Goal: Navigation & Orientation: Find specific page/section

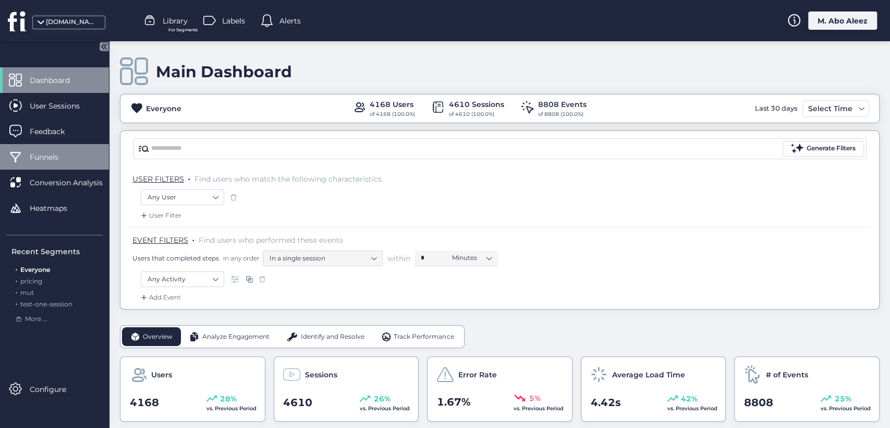
click at [66, 158] on span "Funnels" at bounding box center [52, 156] width 44 height 11
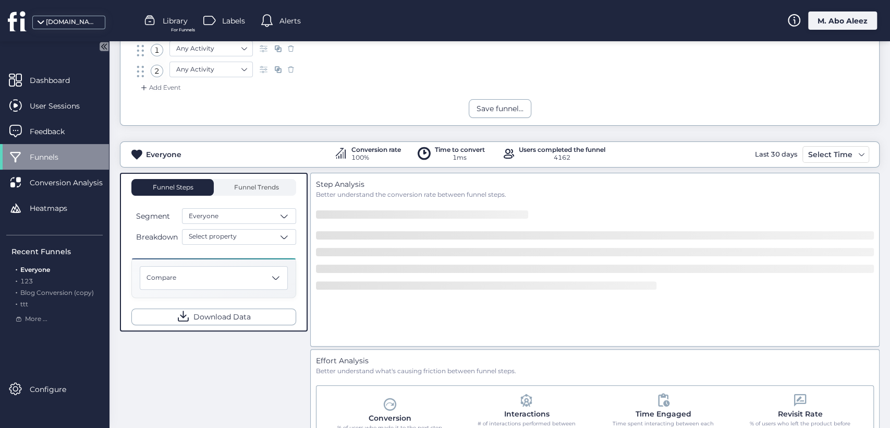
scroll to position [116, 0]
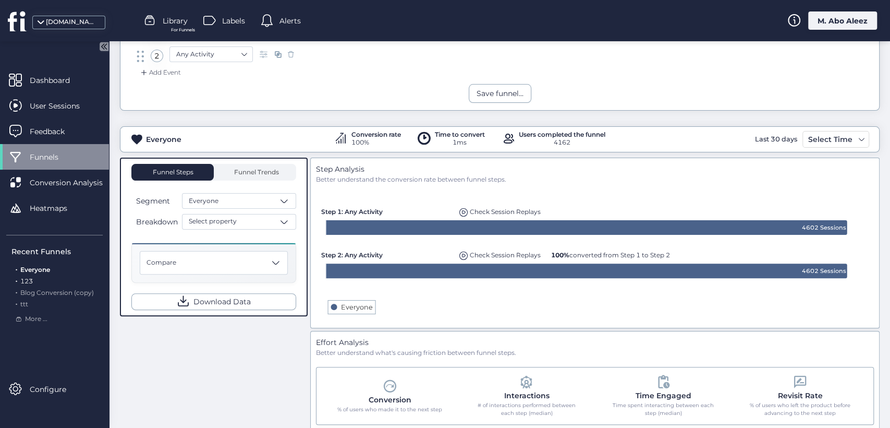
click at [30, 279] on span "123" at bounding box center [26, 281] width 13 height 8
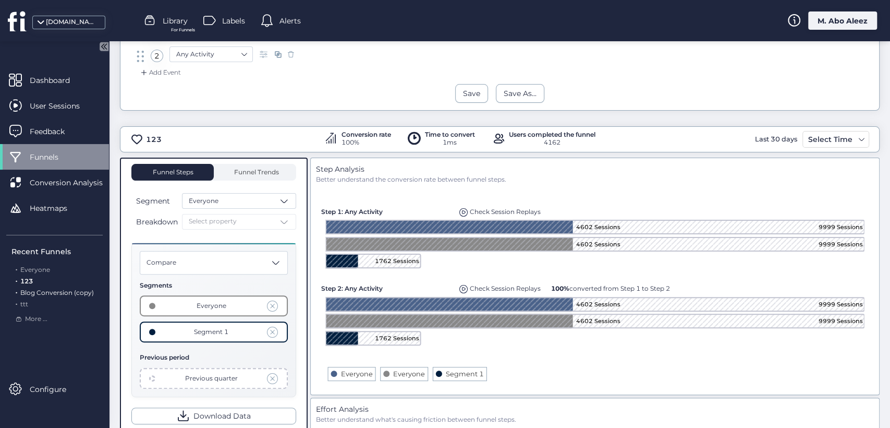
click at [71, 294] on span "Blog Conversion (copy)" at bounding box center [57, 292] width 74 height 8
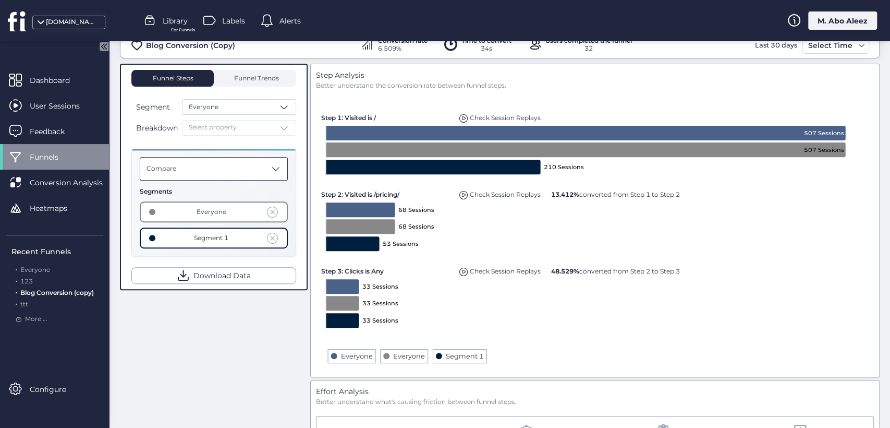
scroll to position [174, 0]
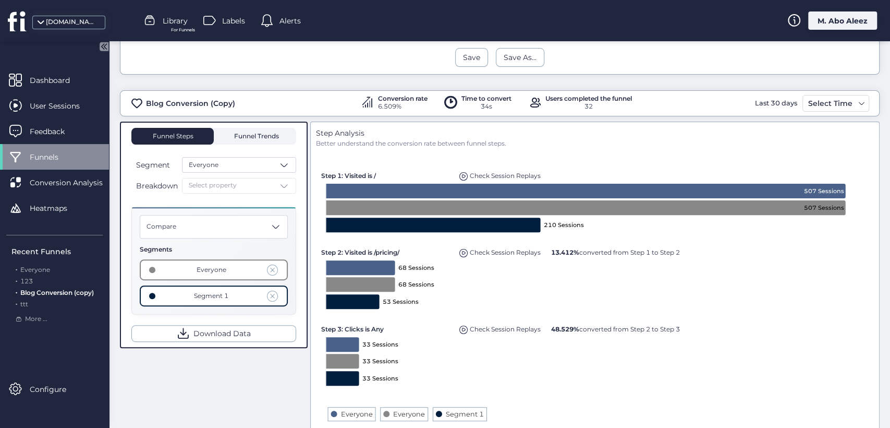
click at [259, 140] on span "Funnel Trends" at bounding box center [255, 136] width 47 height 17
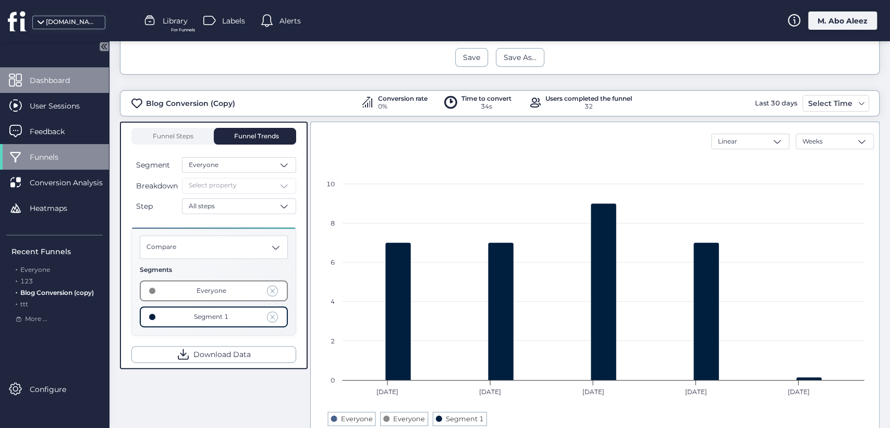
click at [66, 87] on div "Dashboard" at bounding box center [54, 80] width 109 height 26
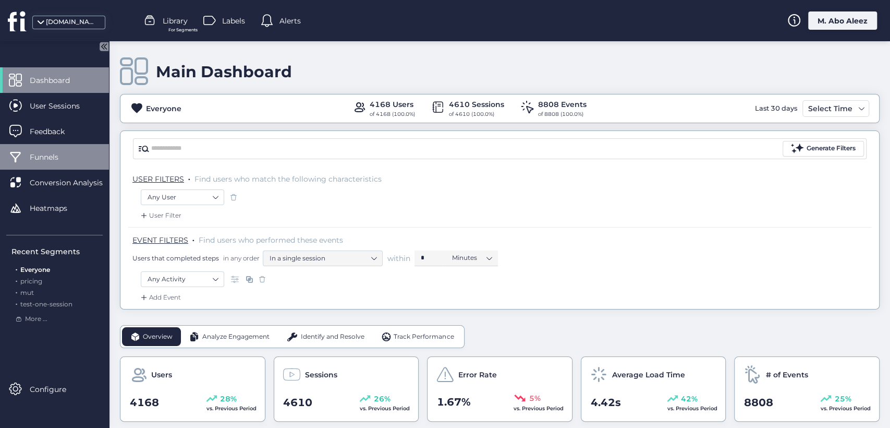
click at [50, 163] on div "Funnels" at bounding box center [54, 157] width 109 height 26
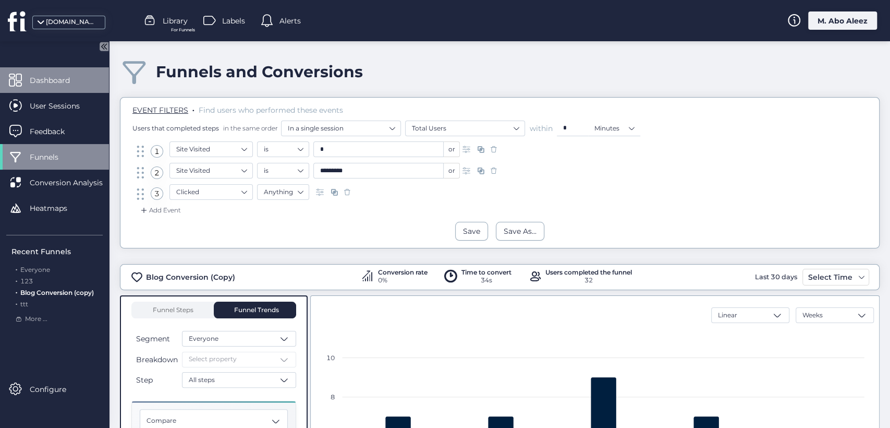
click at [83, 86] on div "Dashboard" at bounding box center [54, 80] width 109 height 26
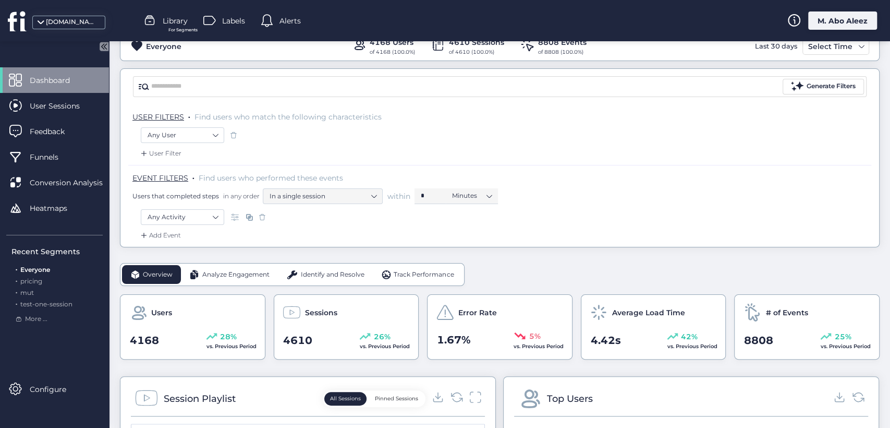
scroll to position [116, 0]
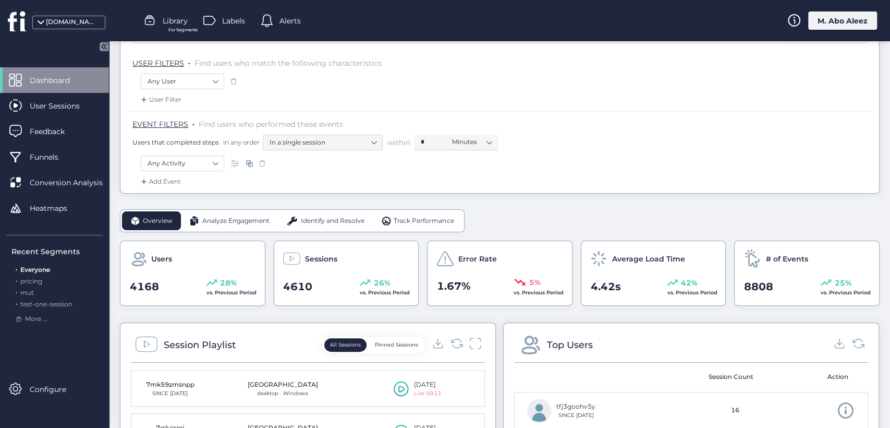
click at [269, 219] on span "Analyze Engagement" at bounding box center [235, 221] width 67 height 10
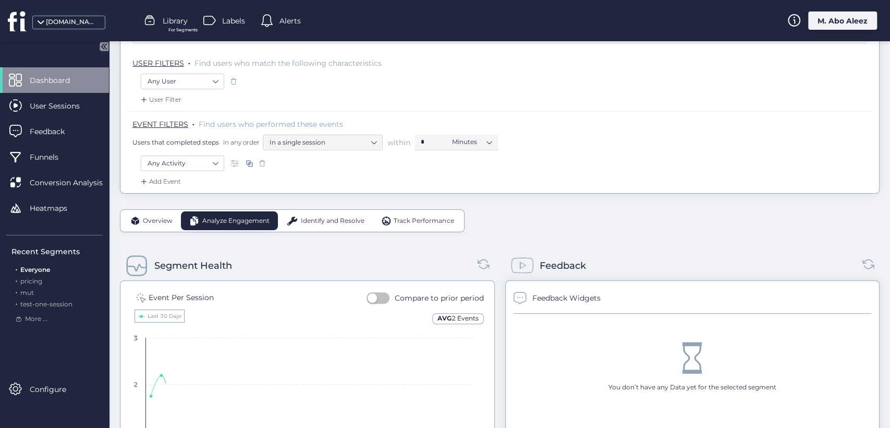
click at [309, 222] on span "Identify and Resolve" at bounding box center [333, 221] width 64 height 10
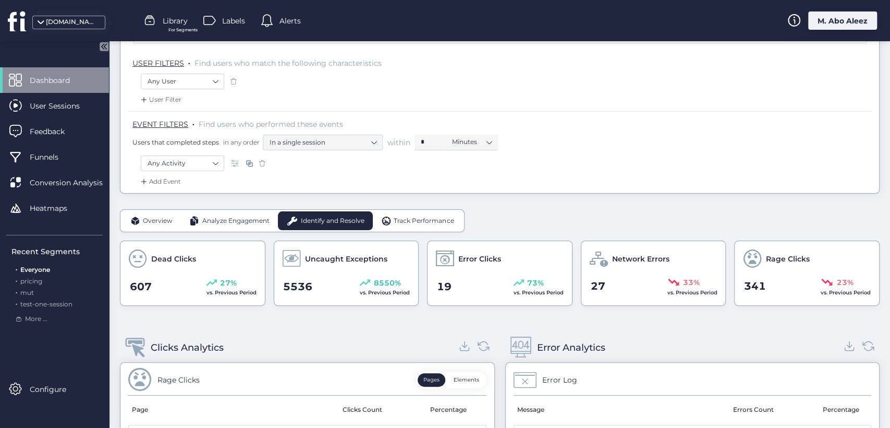
click at [251, 218] on span "Analyze Engagement" at bounding box center [235, 221] width 67 height 10
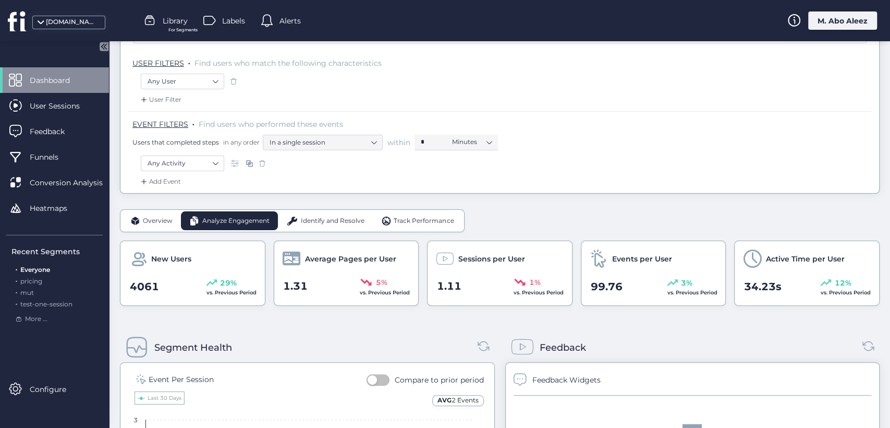
click at [823, 23] on div "M. Abo Aleez" at bounding box center [843, 20] width 69 height 18
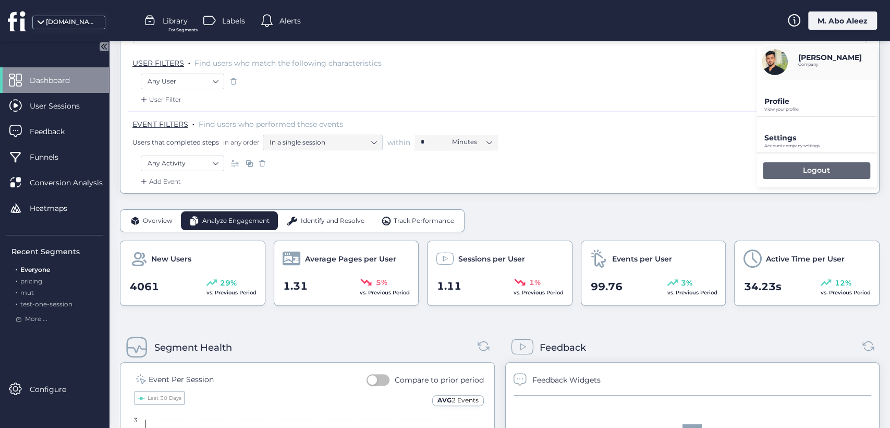
click at [790, 171] on div "Logout" at bounding box center [816, 170] width 107 height 17
